Goal: Contribute content

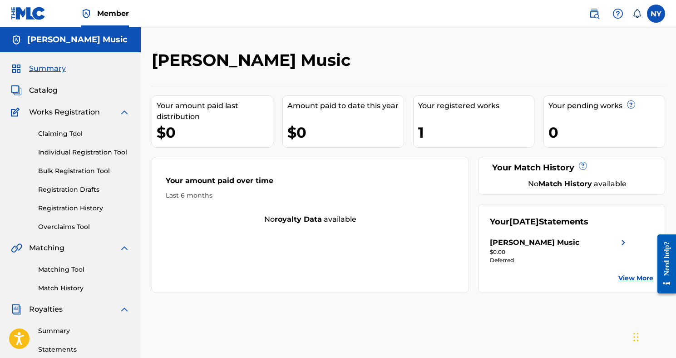
click at [71, 174] on link "Bulk Registration Tool" at bounding box center [84, 171] width 92 height 10
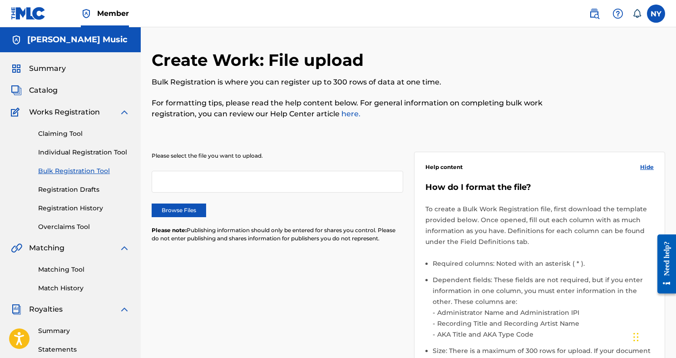
click at [188, 216] on label "Browse Files" at bounding box center [179, 211] width 55 height 14
click at [0, 0] on input "Browse Files" at bounding box center [0, 0] width 0 height 0
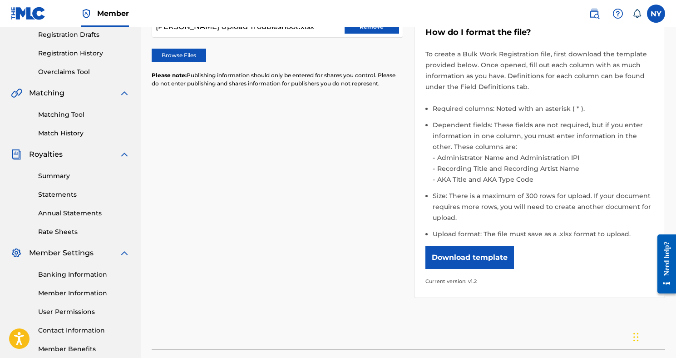
scroll to position [230, 0]
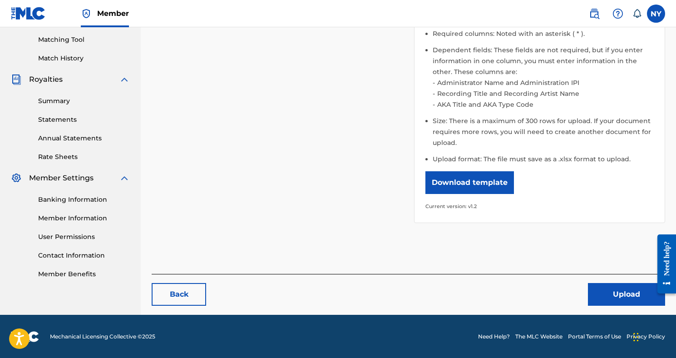
click at [616, 293] on button "Upload" at bounding box center [626, 294] width 77 height 23
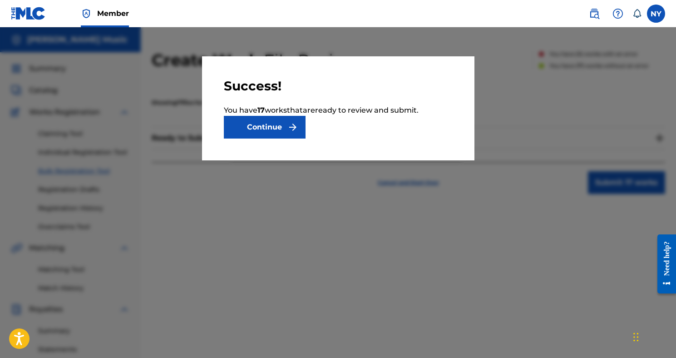
click at [285, 134] on button "Continue" at bounding box center [265, 127] width 82 height 23
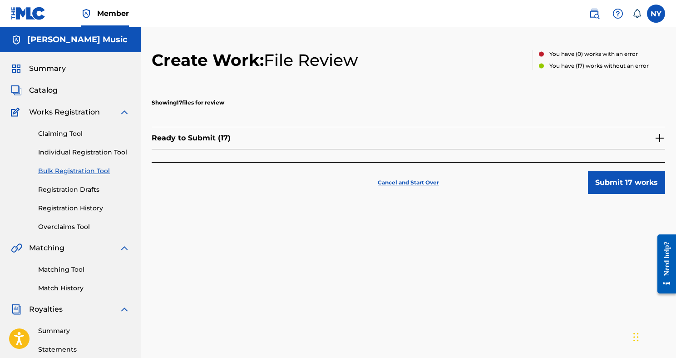
click at [625, 181] on button "Submit 17 works" at bounding box center [626, 182] width 77 height 23
